Goal: Navigation & Orientation: Find specific page/section

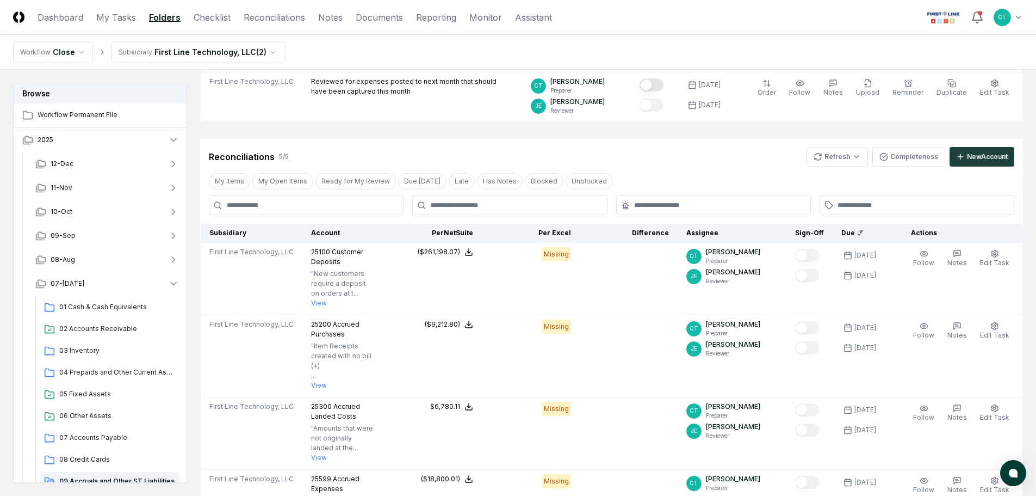
scroll to position [163, 0]
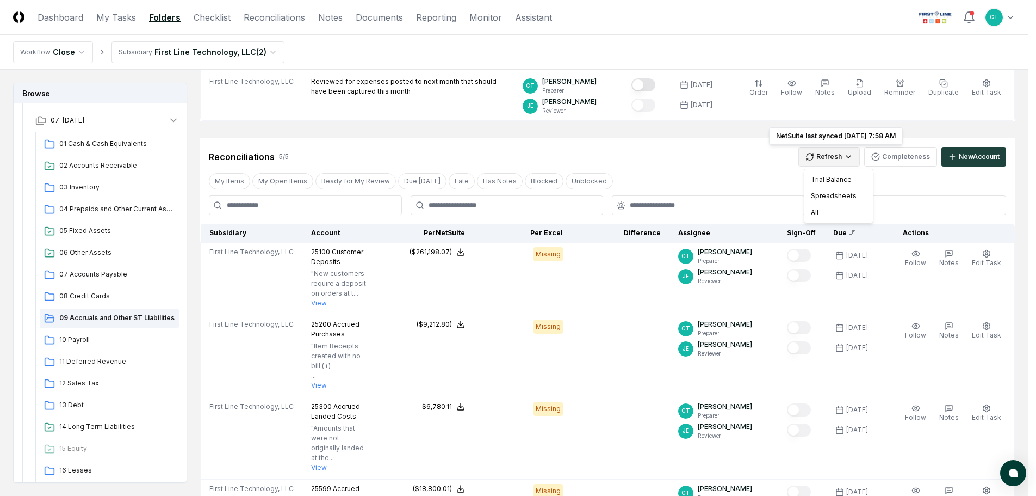
click at [822, 157] on html "CloseCore Dashboard My Tasks Folders Checklist Reconciliations Notes Documents …" at bounding box center [518, 305] width 1036 height 972
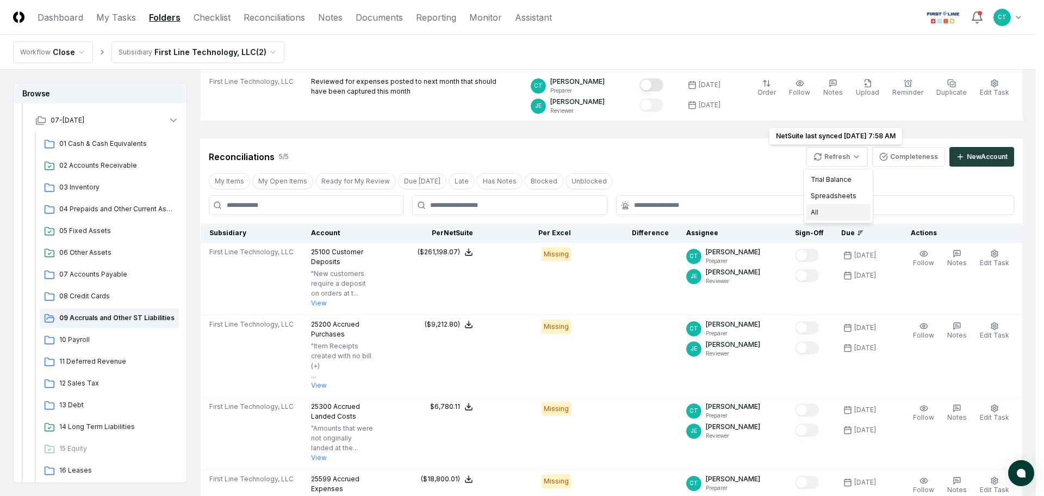
click at [824, 207] on div "All" at bounding box center [839, 212] width 64 height 16
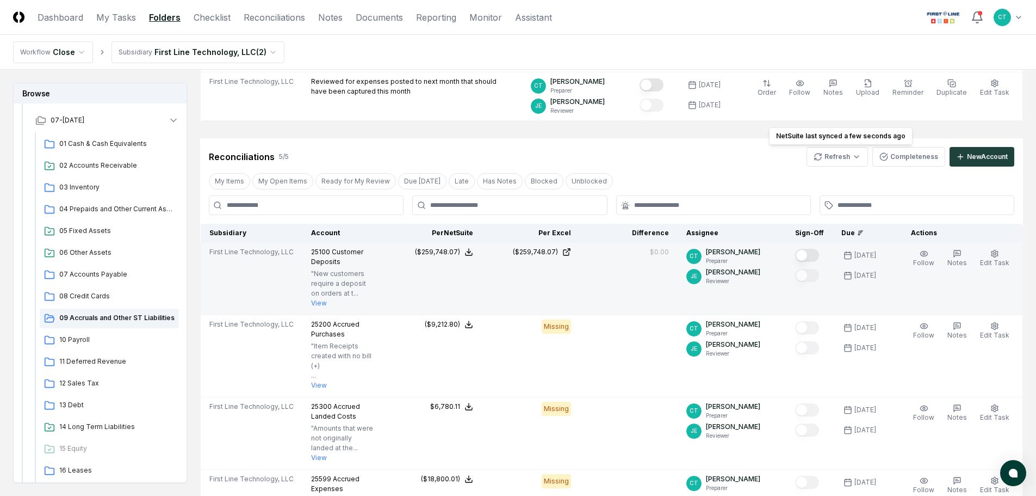
click at [816, 257] on button "Mark complete" at bounding box center [807, 255] width 24 height 13
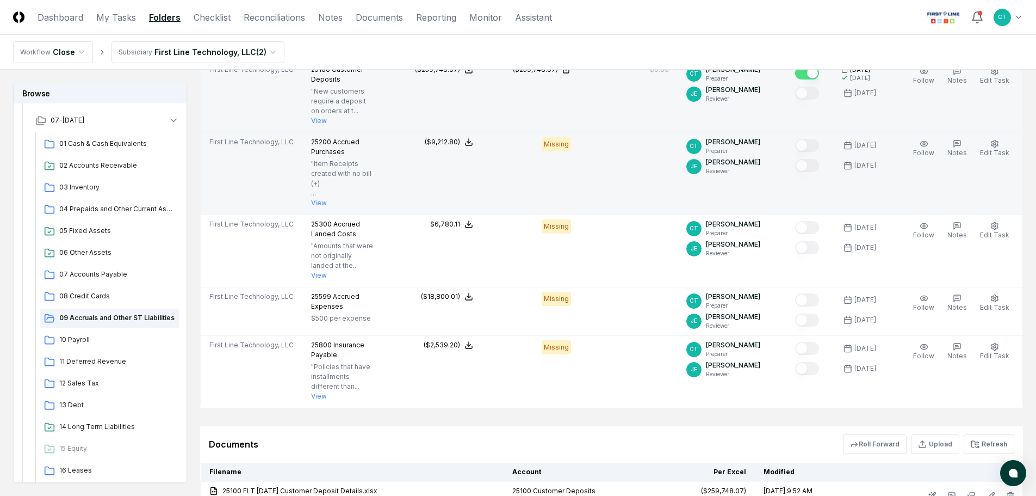
scroll to position [344, 0]
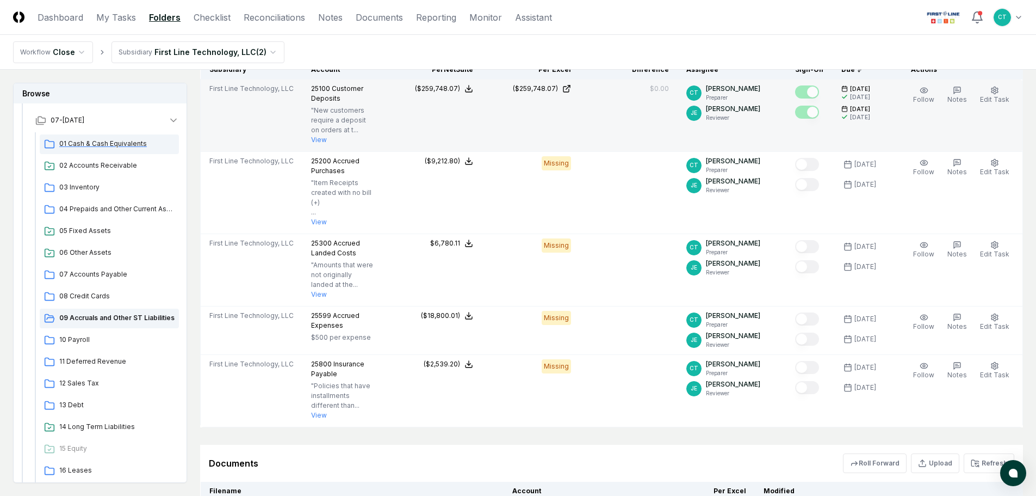
click at [102, 146] on span "01 Cash & Cash Equivalents" at bounding box center [116, 144] width 115 height 10
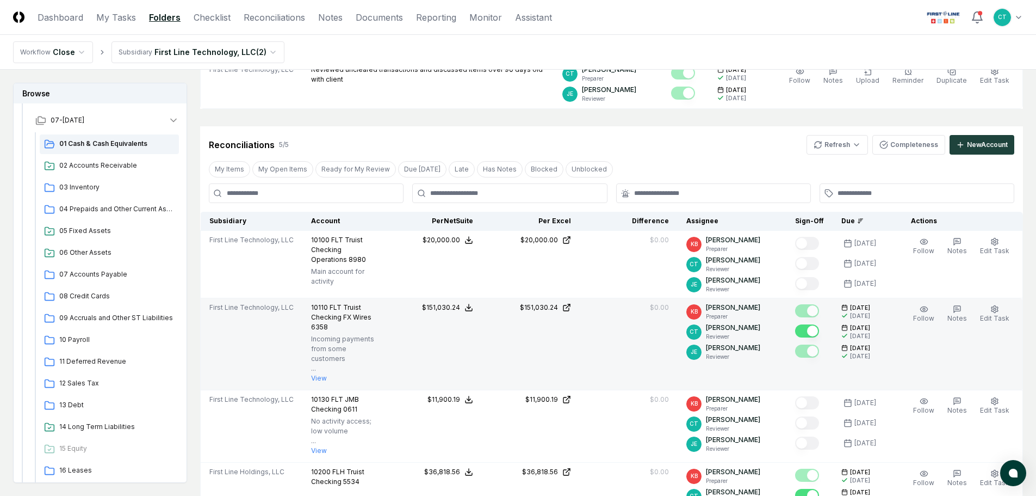
scroll to position [163, 0]
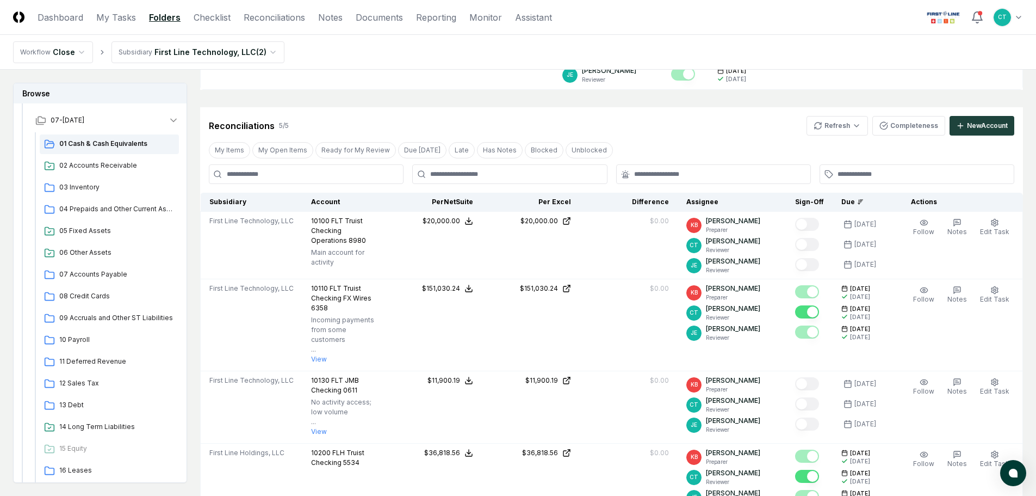
click at [305, 54] on nav "Workflow Close Subsidiary First Line Technology, LLC ( 2 )" at bounding box center [518, 52] width 1036 height 35
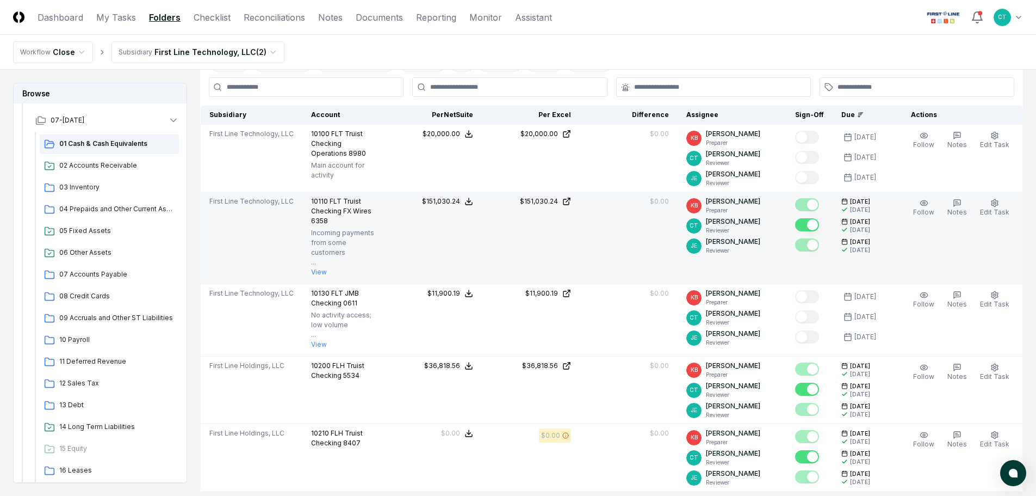
scroll to position [218, 0]
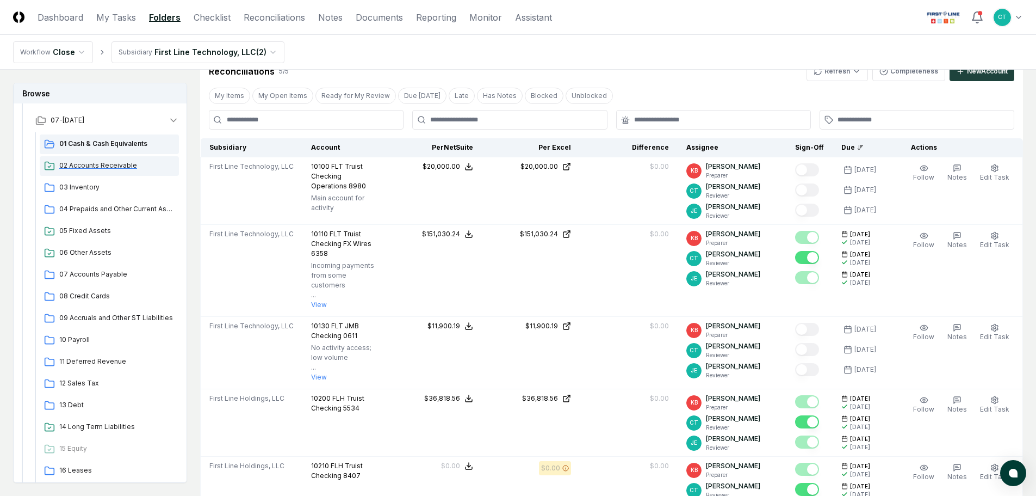
click at [128, 165] on span "02 Accounts Receivable" at bounding box center [116, 165] width 115 height 10
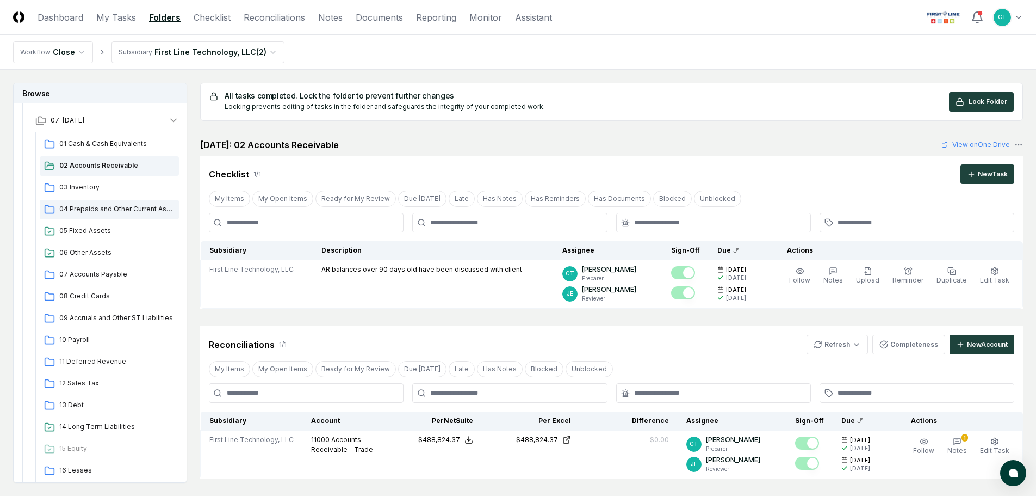
click at [111, 205] on span "04 Prepaids and Other Current Assets" at bounding box center [116, 209] width 115 height 10
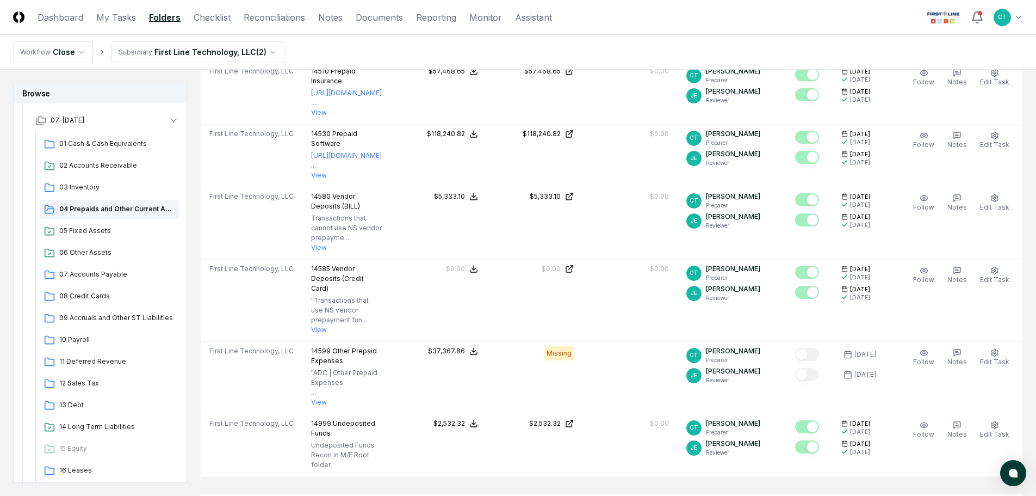
scroll to position [598, 0]
click at [89, 227] on span "05 Fixed Assets" at bounding box center [116, 231] width 115 height 10
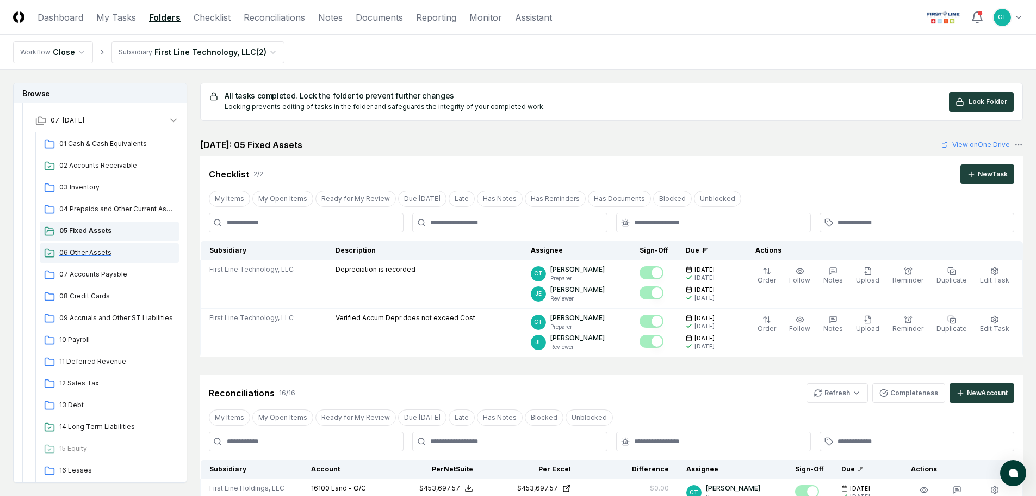
click at [92, 249] on span "06 Other Assets" at bounding box center [116, 252] width 115 height 10
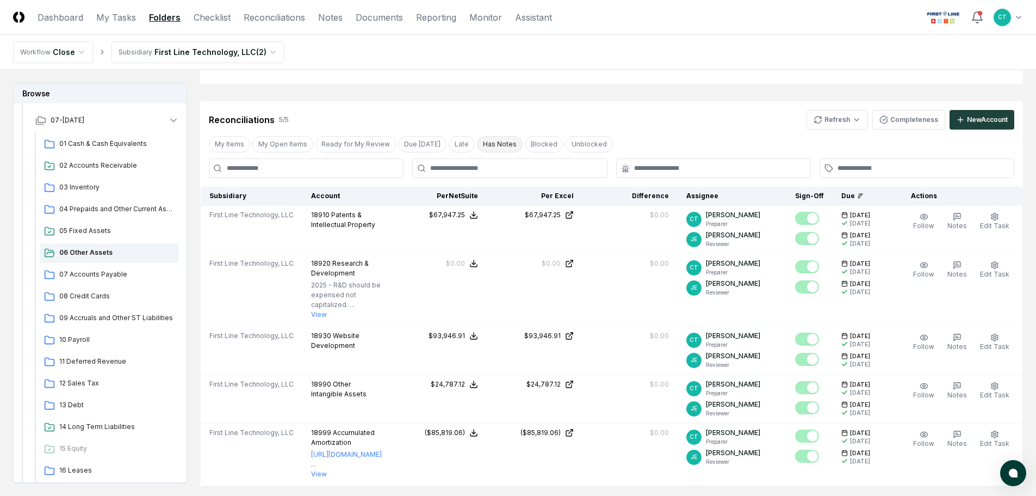
scroll to position [272, 0]
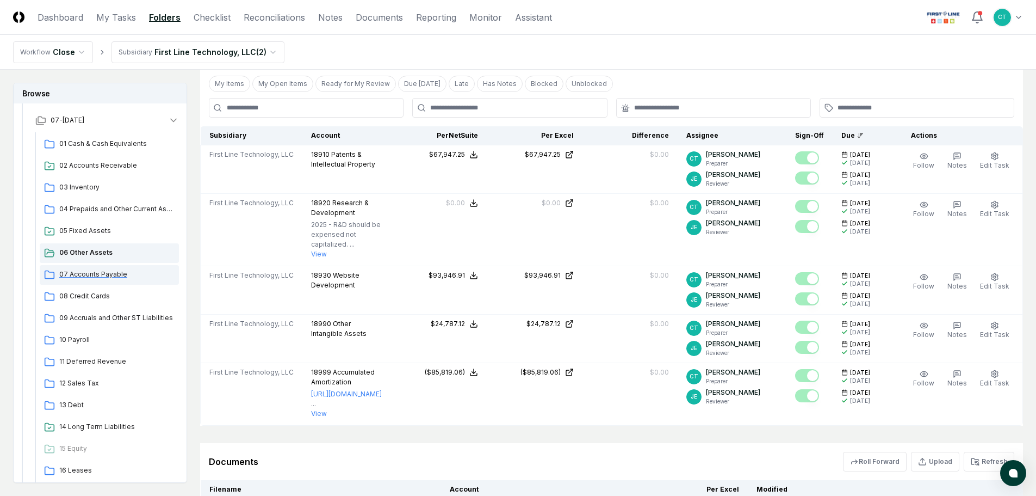
click at [116, 270] on span "07 Accounts Payable" at bounding box center [116, 274] width 115 height 10
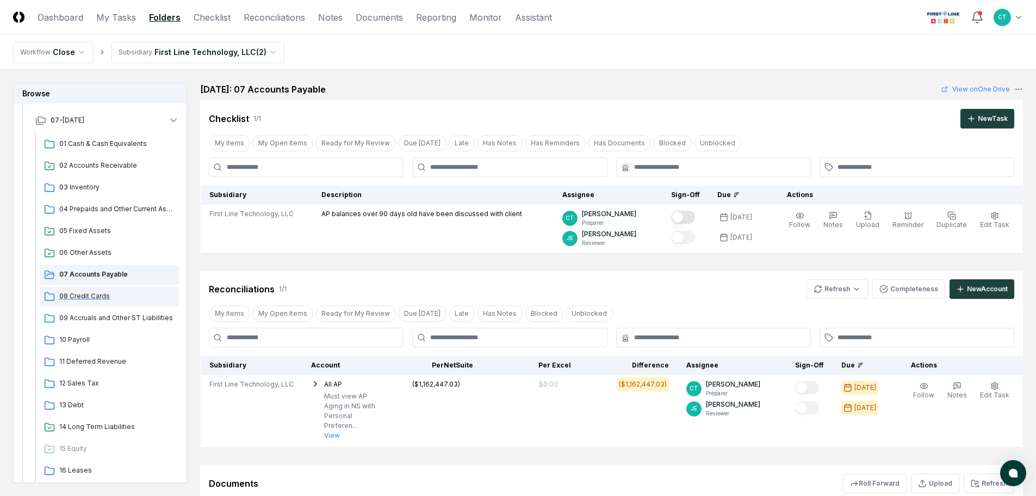
click at [95, 297] on span "08 Credit Cards" at bounding box center [116, 296] width 115 height 10
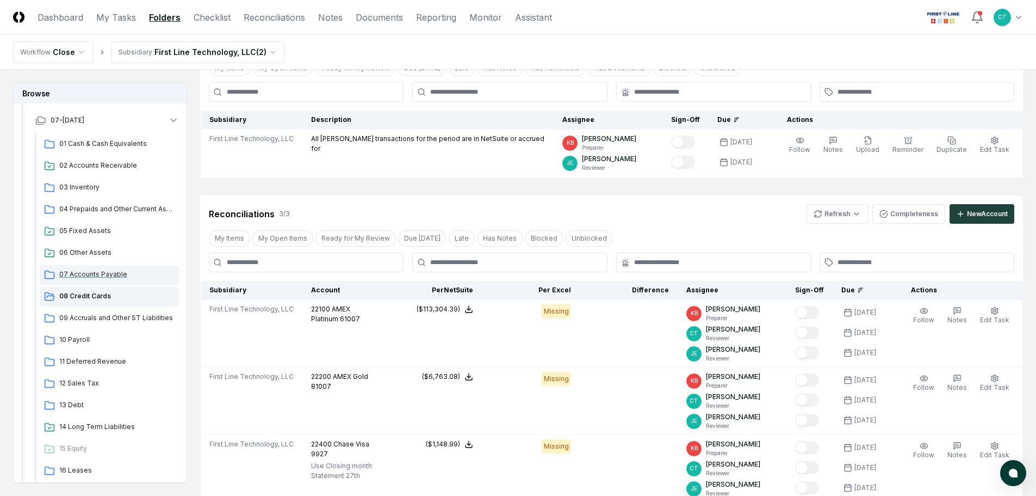
scroll to position [54, 0]
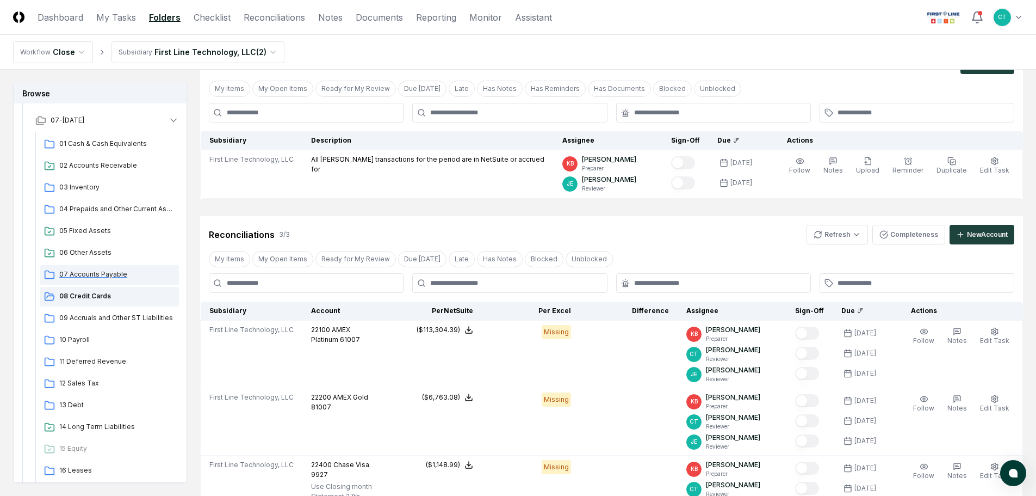
click at [100, 269] on span "07 Accounts Payable" at bounding box center [116, 274] width 115 height 10
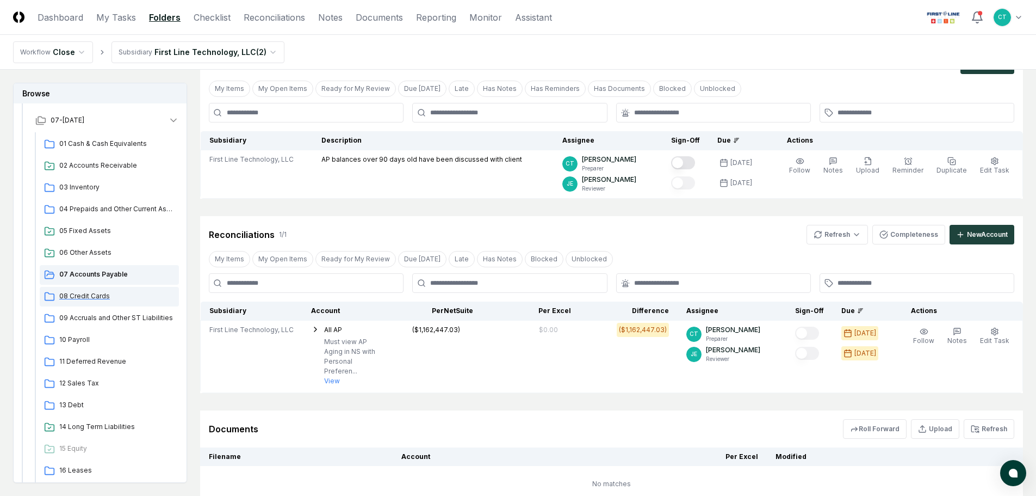
click at [116, 295] on span "08 Credit Cards" at bounding box center [116, 296] width 115 height 10
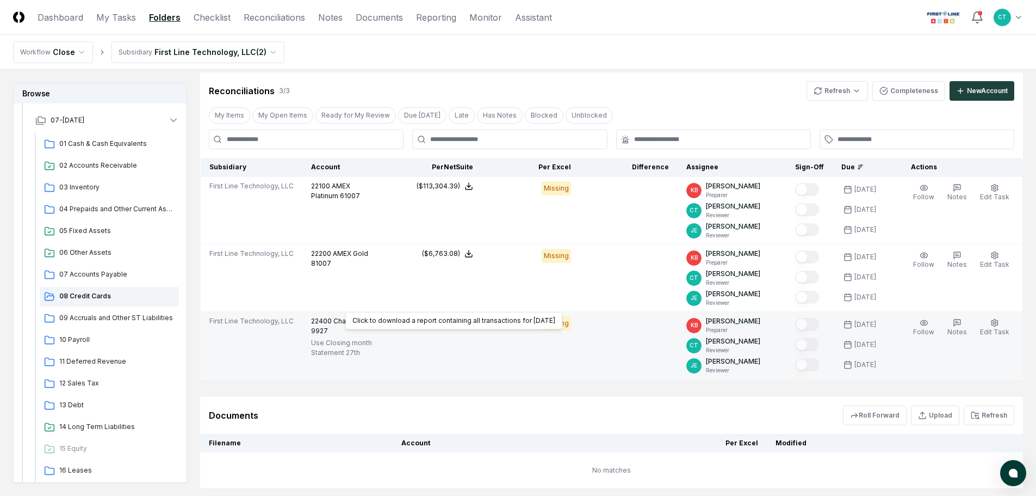
scroll to position [218, 0]
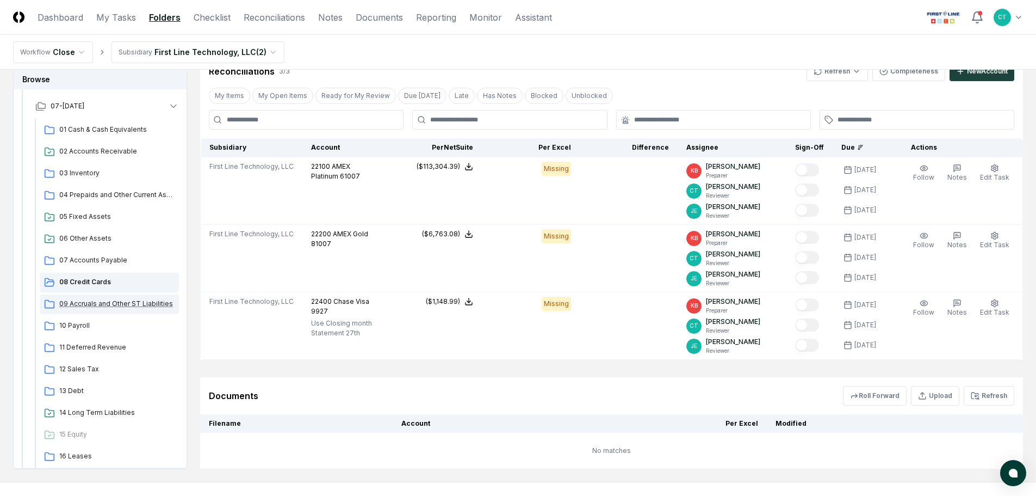
click at [139, 300] on span "09 Accruals and Other ST Liabilities" at bounding box center [116, 304] width 115 height 10
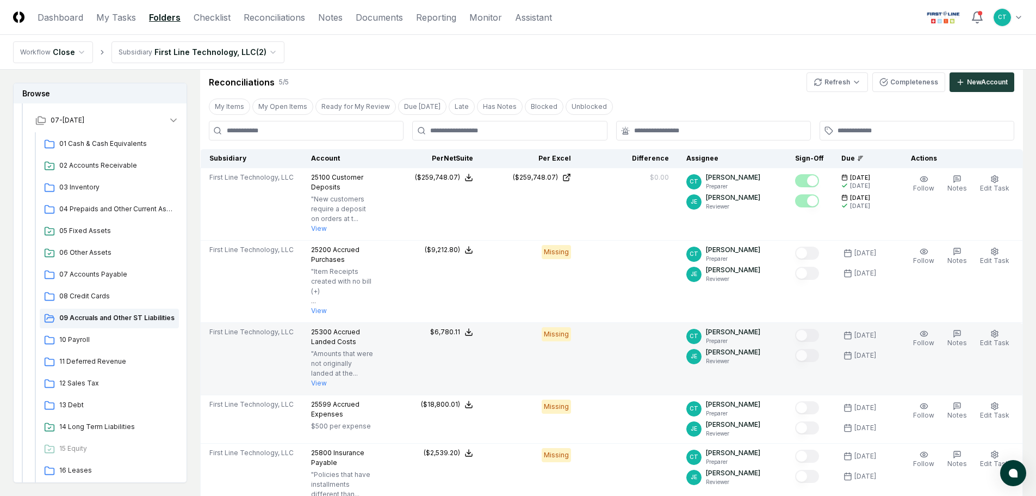
scroll to position [272, 0]
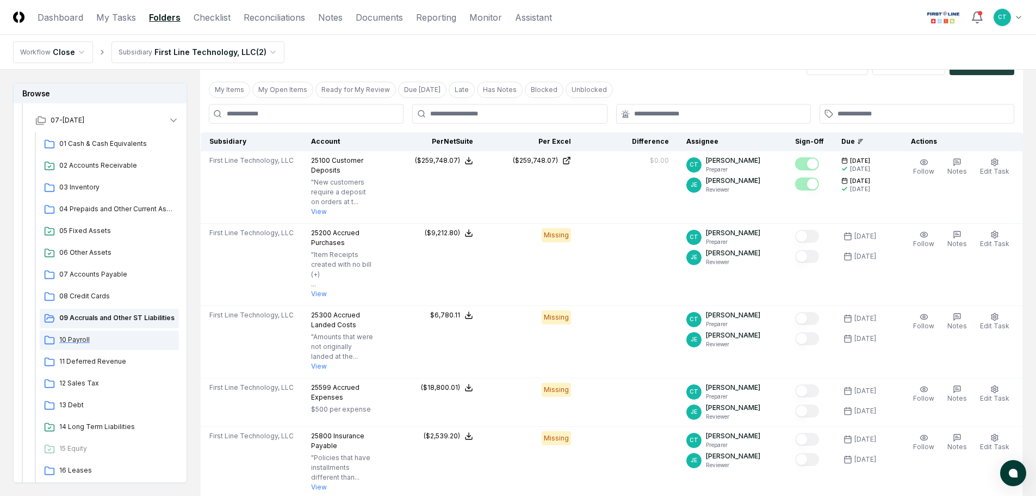
click at [98, 336] on span "10 Payroll" at bounding box center [116, 340] width 115 height 10
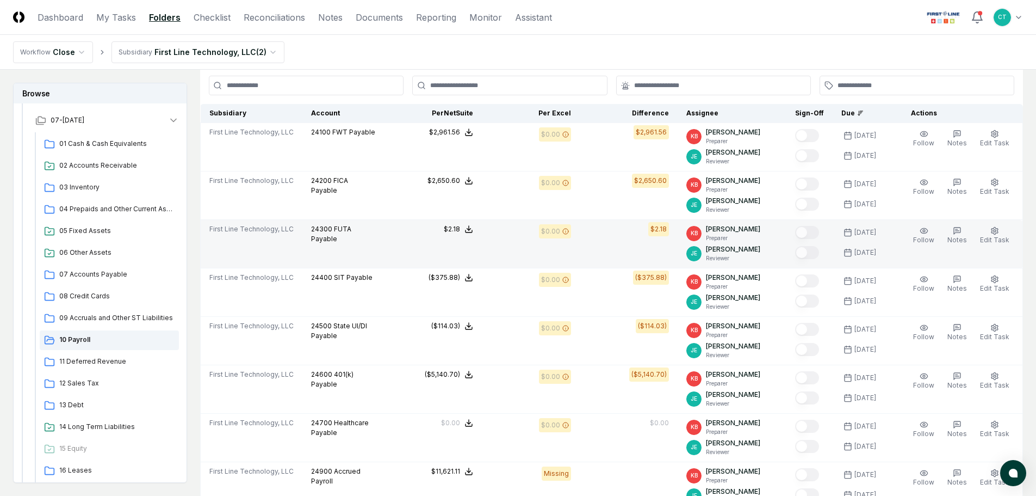
scroll to position [272, 0]
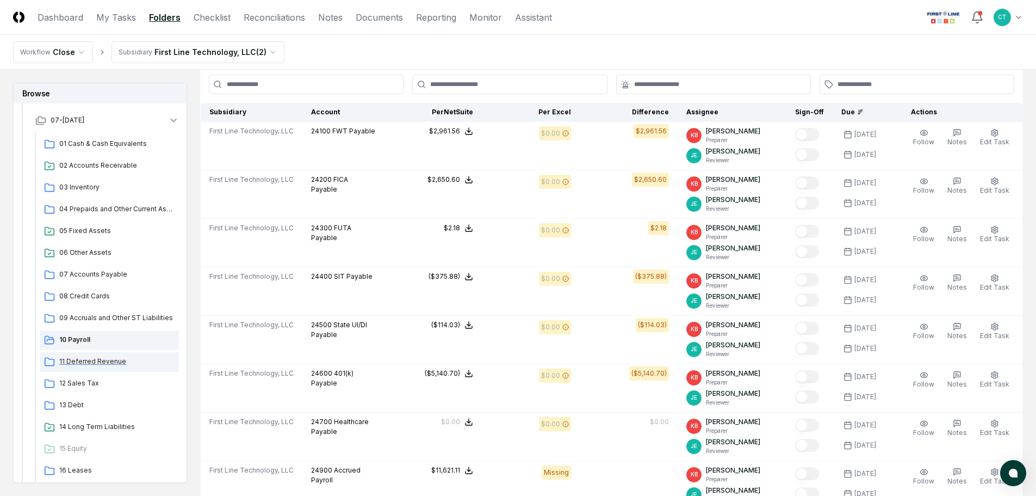
click at [108, 358] on span "11 Deferred Revenue" at bounding box center [116, 361] width 115 height 10
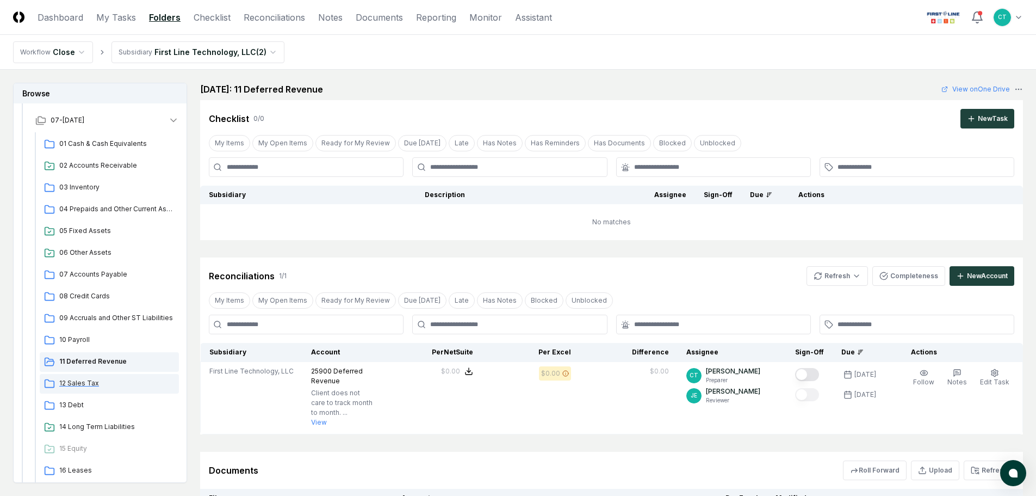
click at [92, 385] on span "12 Sales Tax" at bounding box center [116, 383] width 115 height 10
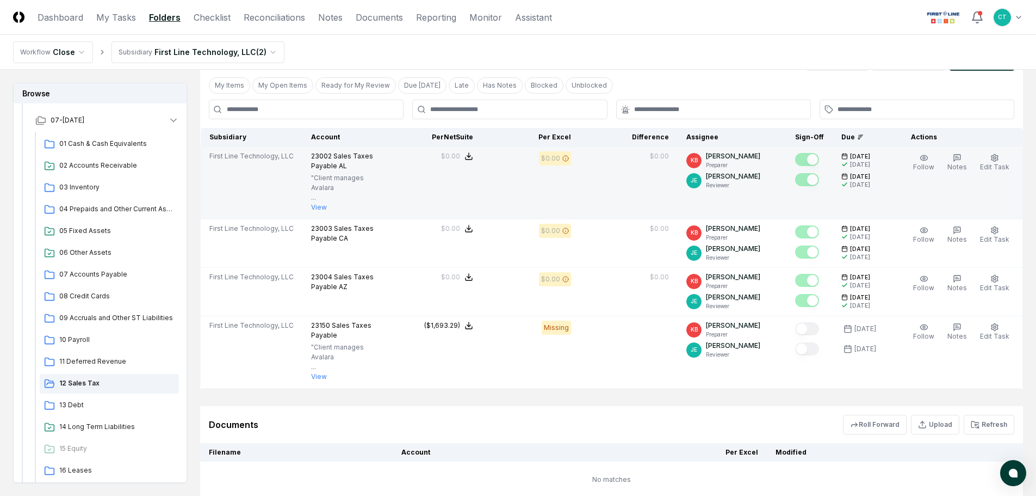
scroll to position [218, 0]
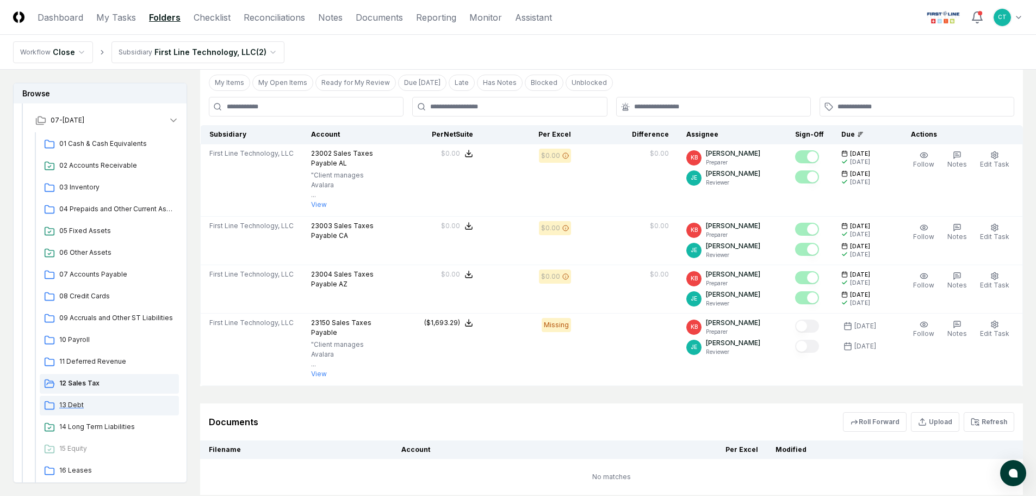
click at [78, 404] on span "13 Debt" at bounding box center [116, 405] width 115 height 10
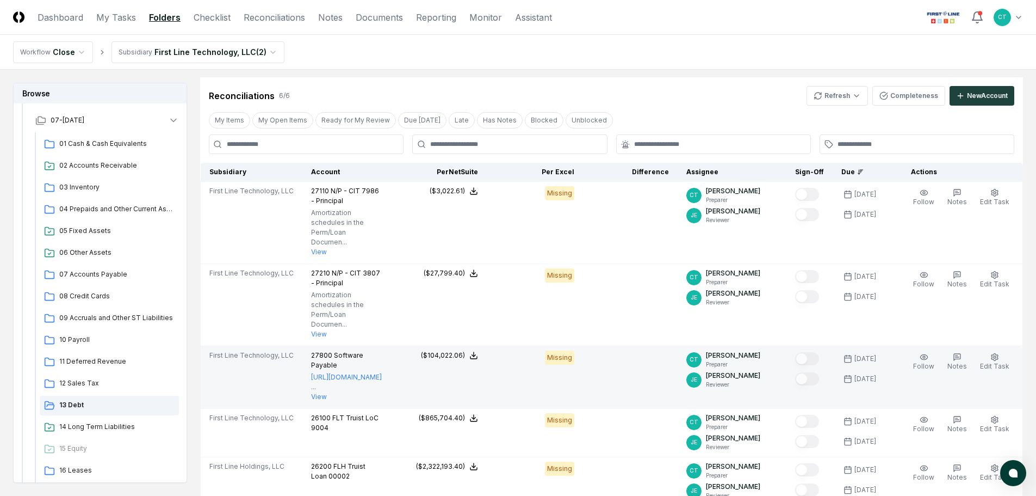
scroll to position [218, 0]
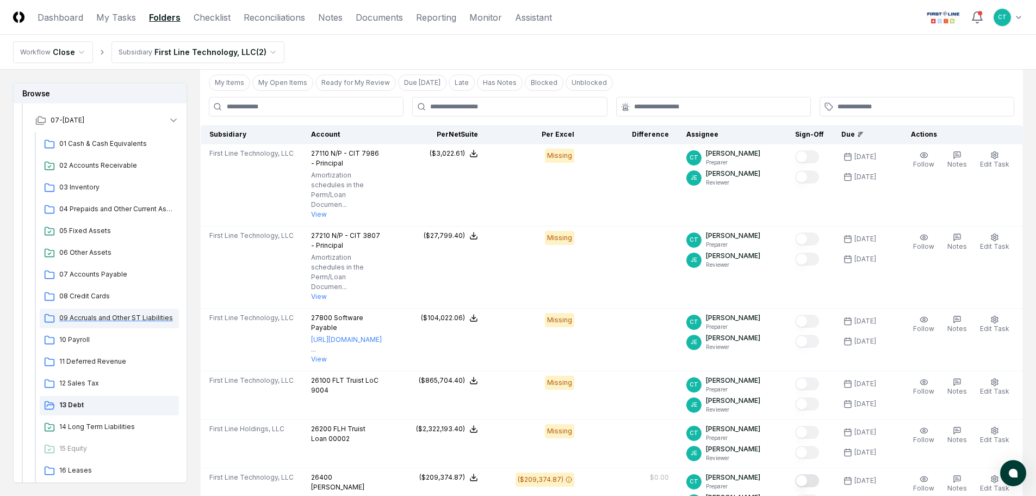
click at [104, 313] on span "09 Accruals and Other ST Liabilities" at bounding box center [116, 318] width 115 height 10
